Goal: Communication & Community: Share content

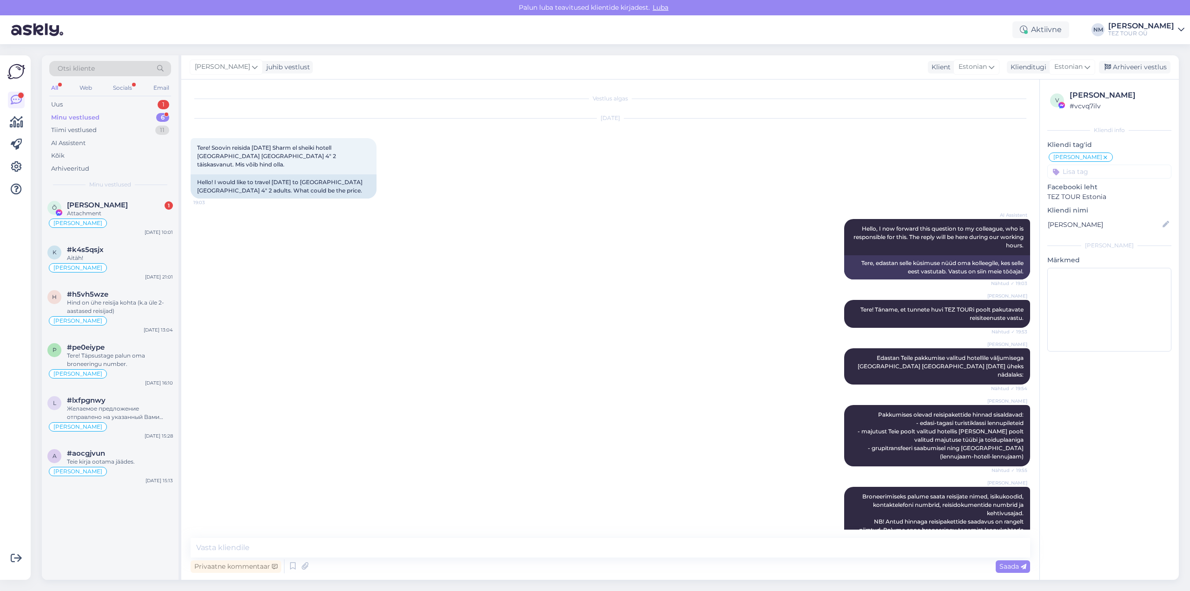
scroll to position [389, 0]
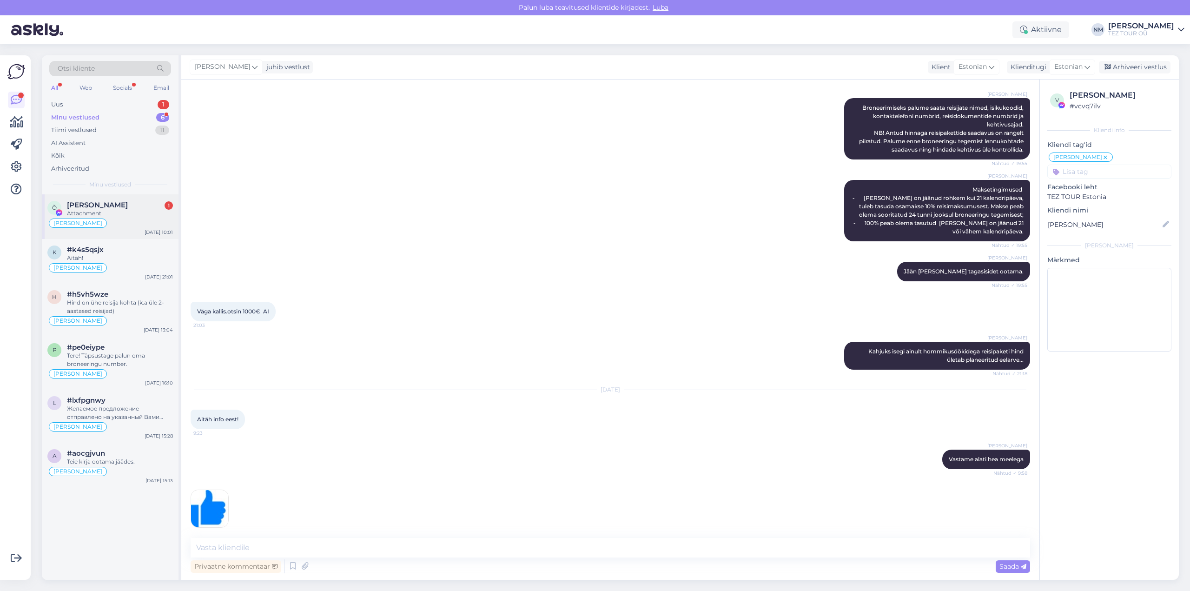
click at [142, 214] on div "Attachment" at bounding box center [120, 213] width 106 height 8
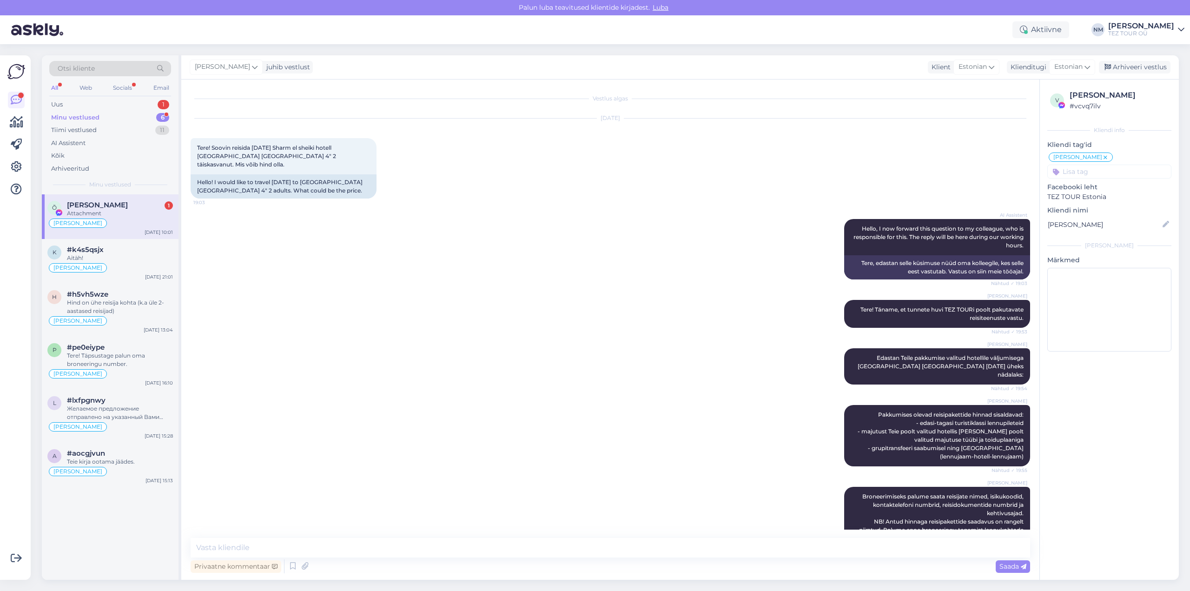
click at [142, 210] on div "Attachment" at bounding box center [120, 213] width 106 height 8
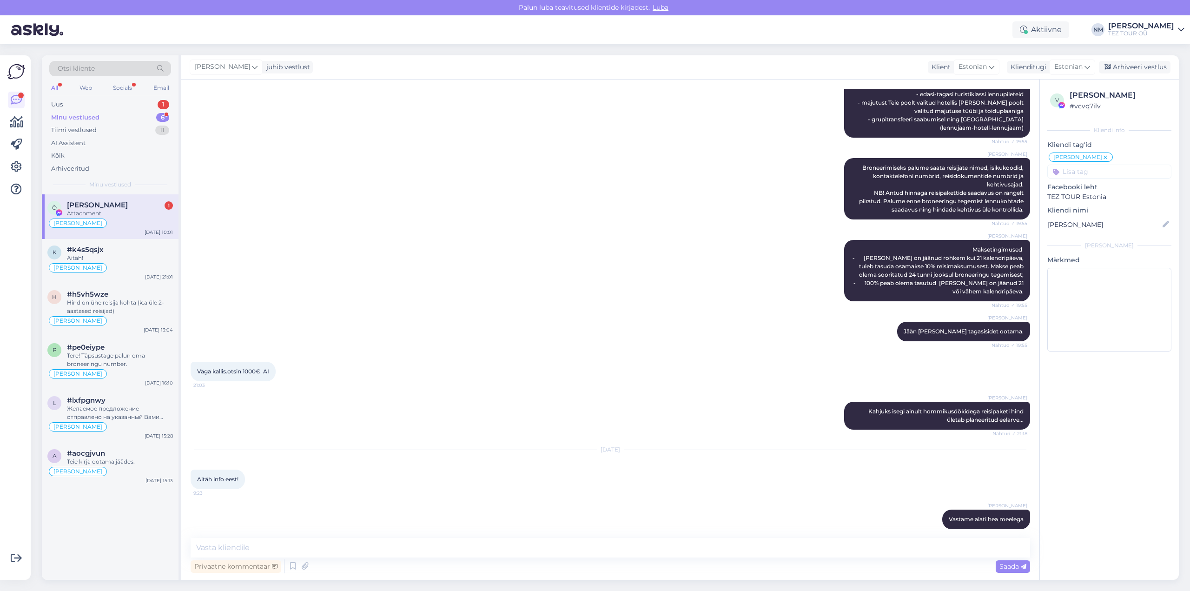
scroll to position [330, 0]
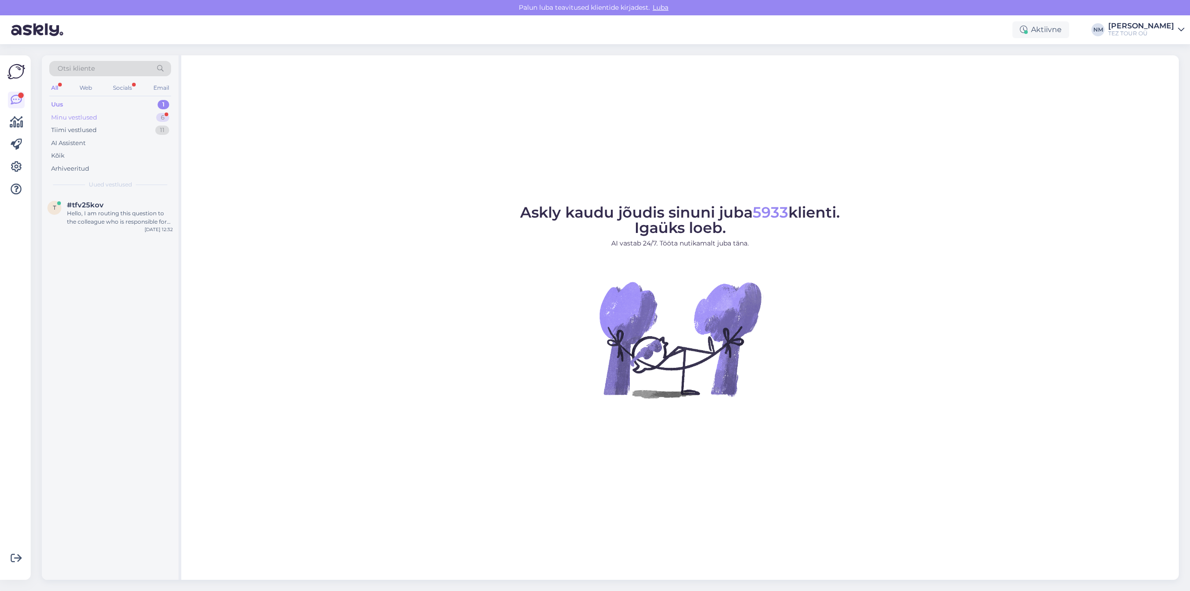
click at [162, 115] on div "6" at bounding box center [162, 117] width 13 height 9
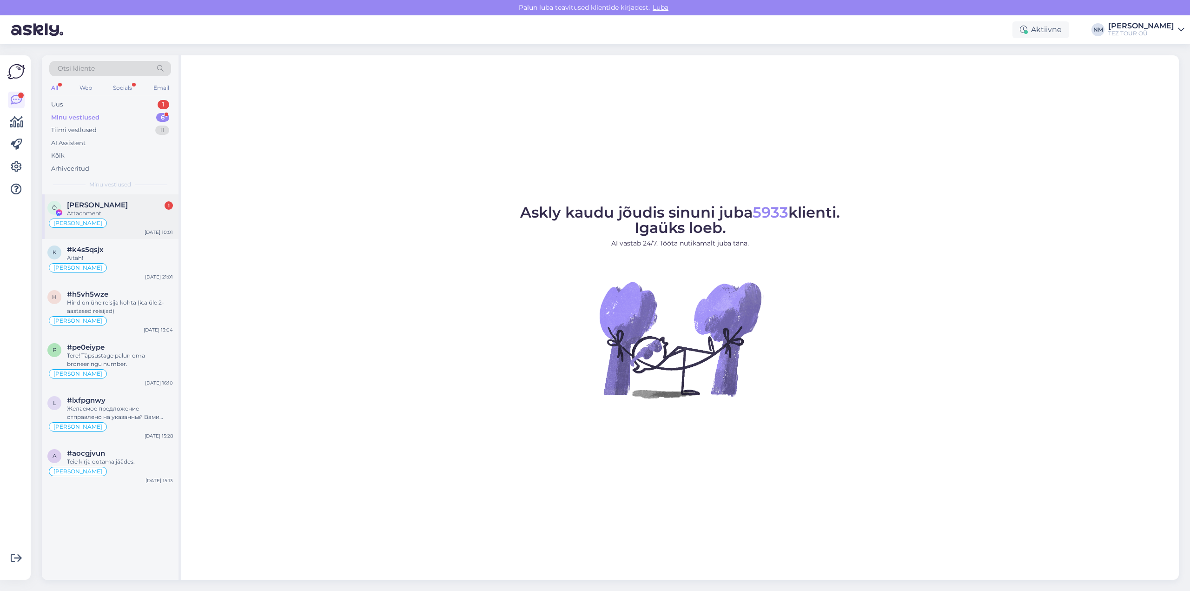
click at [140, 210] on div "Attachment" at bounding box center [120, 213] width 106 height 8
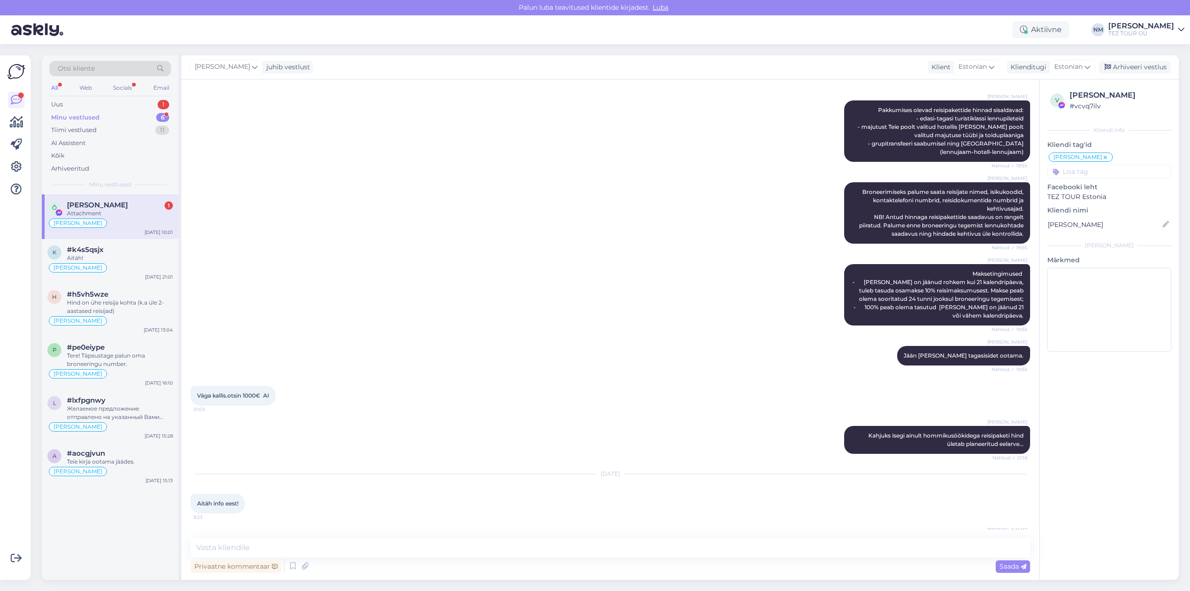
scroll to position [330, 0]
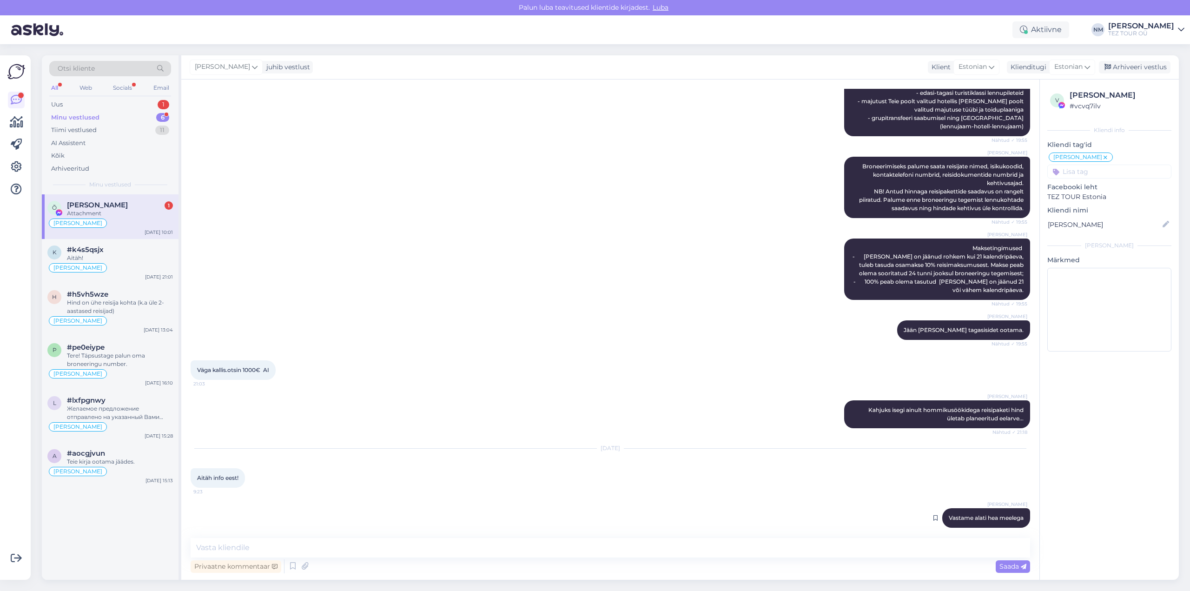
click at [973, 513] on div "Natalja Morozova Vastame alati hea meelega Nähtud ✓ 9:58" at bounding box center [986, 518] width 88 height 20
